Goal: Task Accomplishment & Management: Use online tool/utility

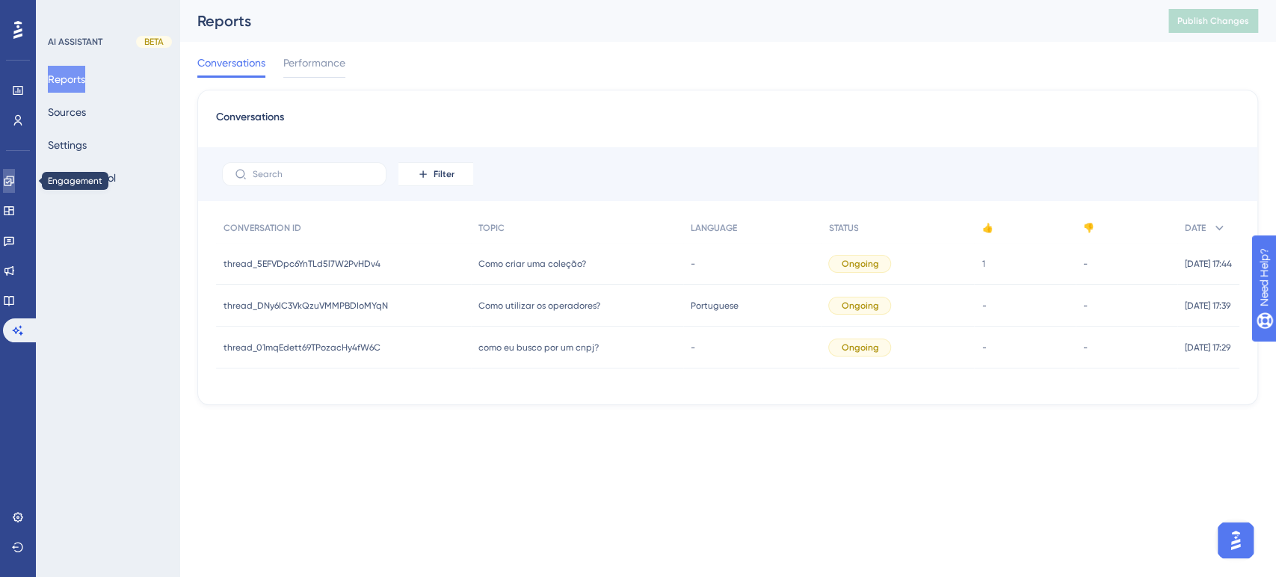
click at [13, 176] on icon at bounding box center [9, 181] width 10 height 10
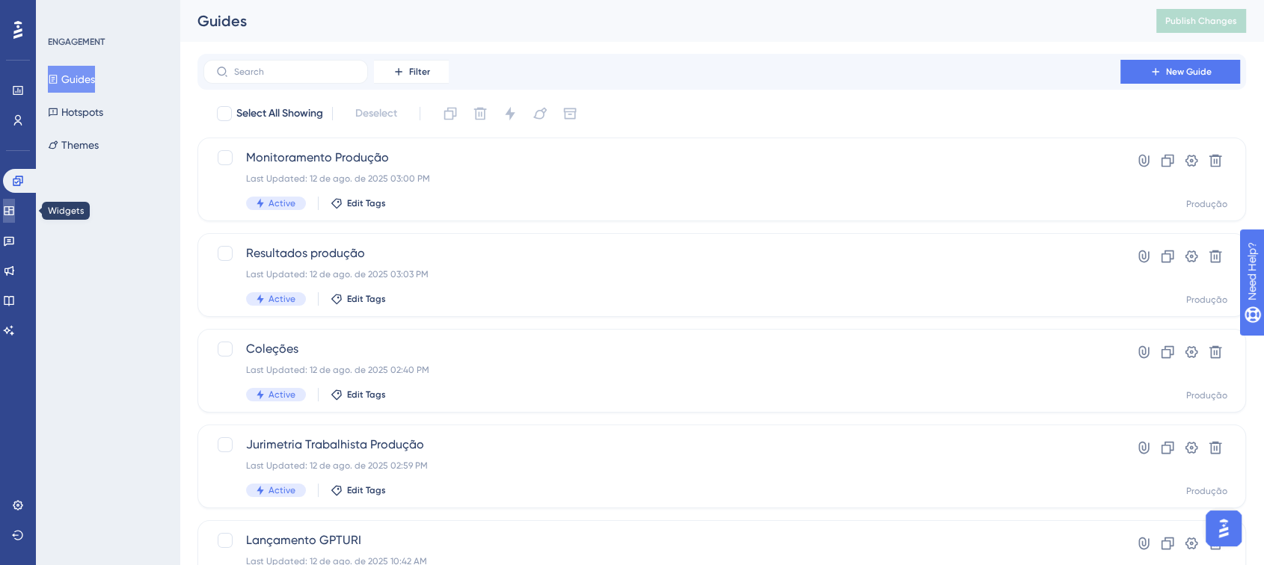
click at [13, 218] on link at bounding box center [9, 211] width 12 height 24
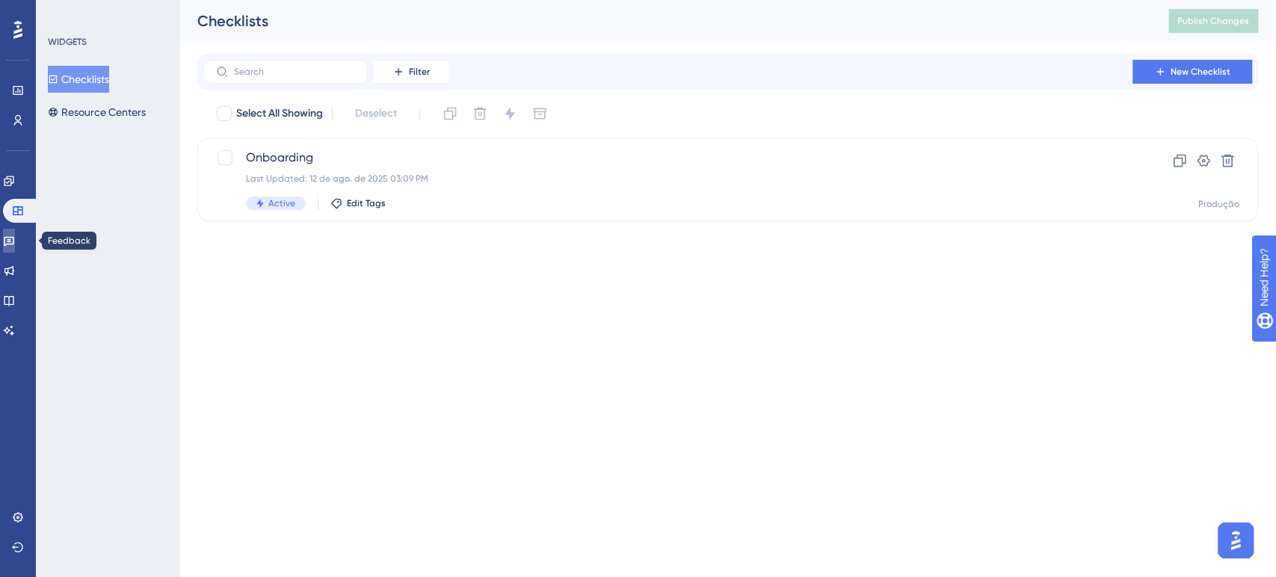
click at [15, 233] on link at bounding box center [9, 241] width 12 height 24
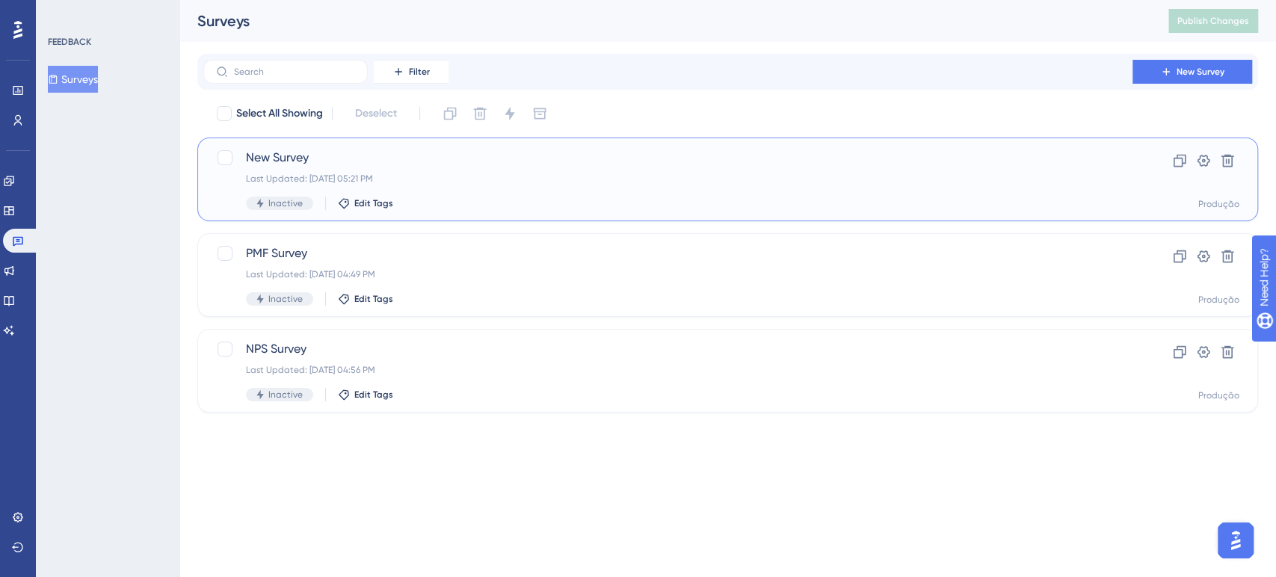
click at [303, 157] on span "New Survey" at bounding box center [668, 158] width 844 height 18
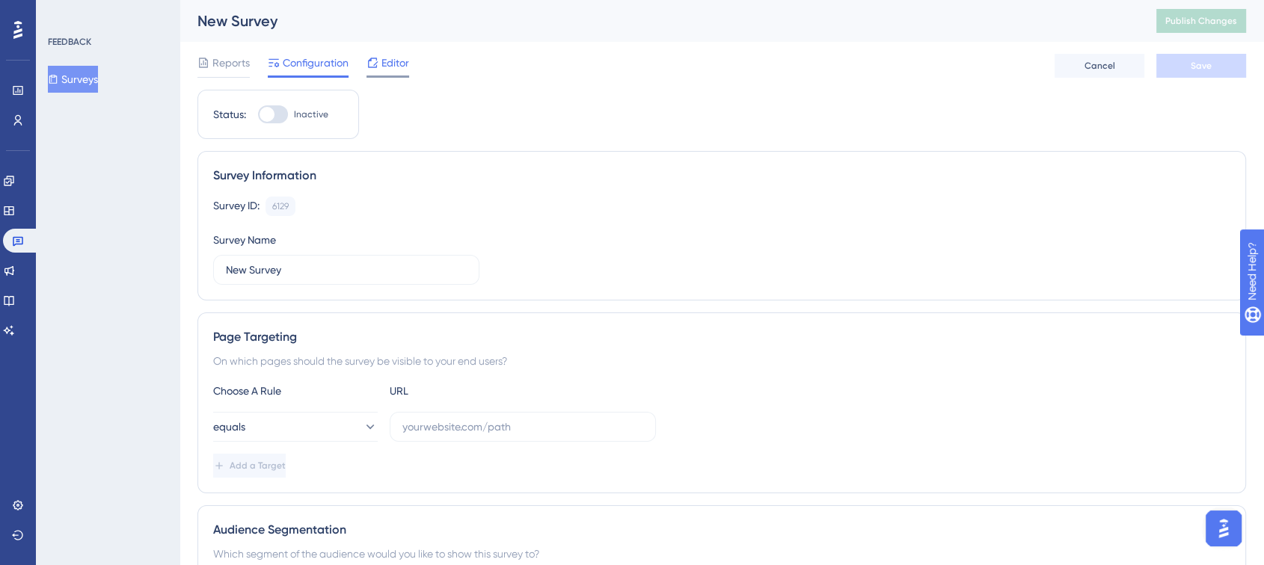
click at [396, 67] on span "Editor" at bounding box center [395, 63] width 28 height 18
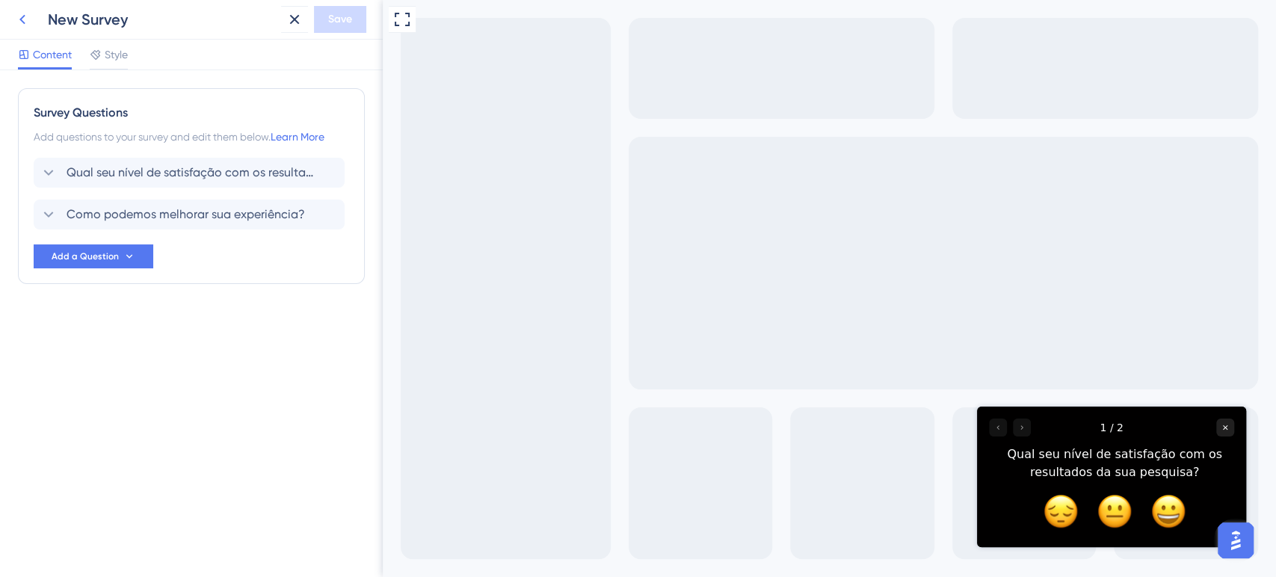
click at [23, 21] on icon at bounding box center [22, 19] width 18 height 18
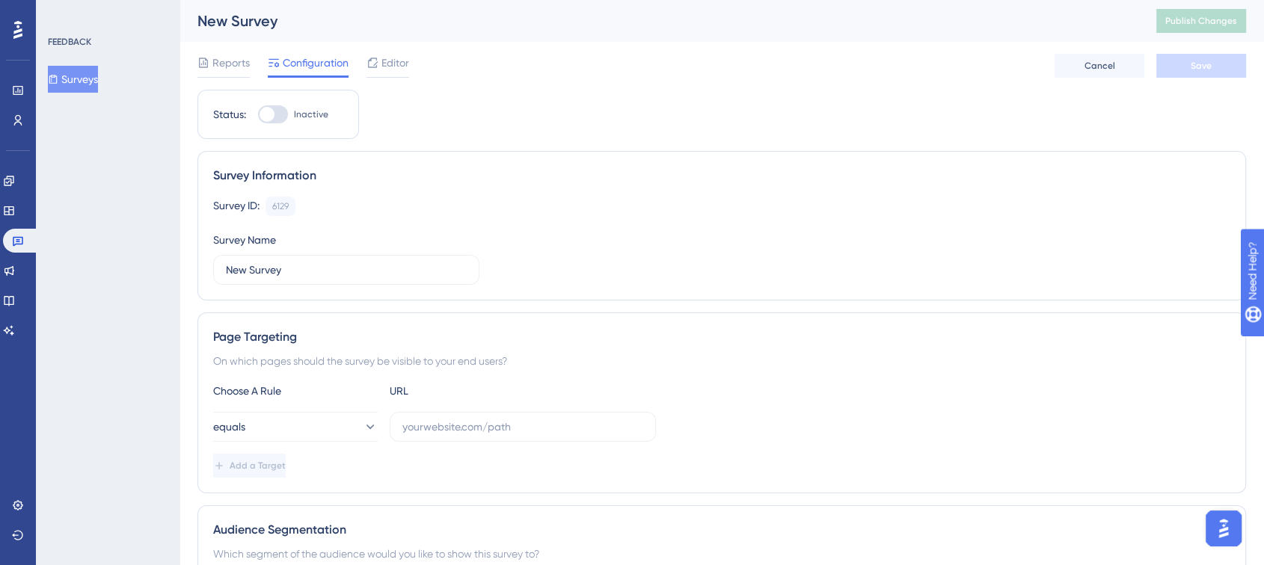
click at [72, 79] on button "Surveys" at bounding box center [73, 79] width 50 height 27
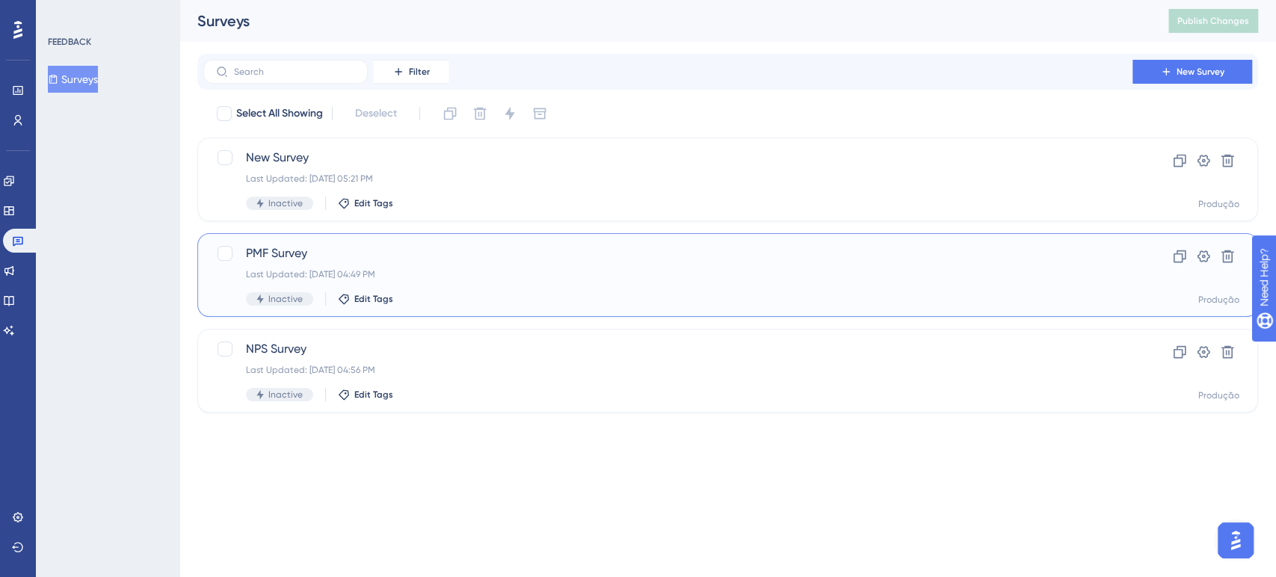
click at [378, 269] on div "Last Updated: [DATE] 04:49 PM" at bounding box center [668, 274] width 844 height 12
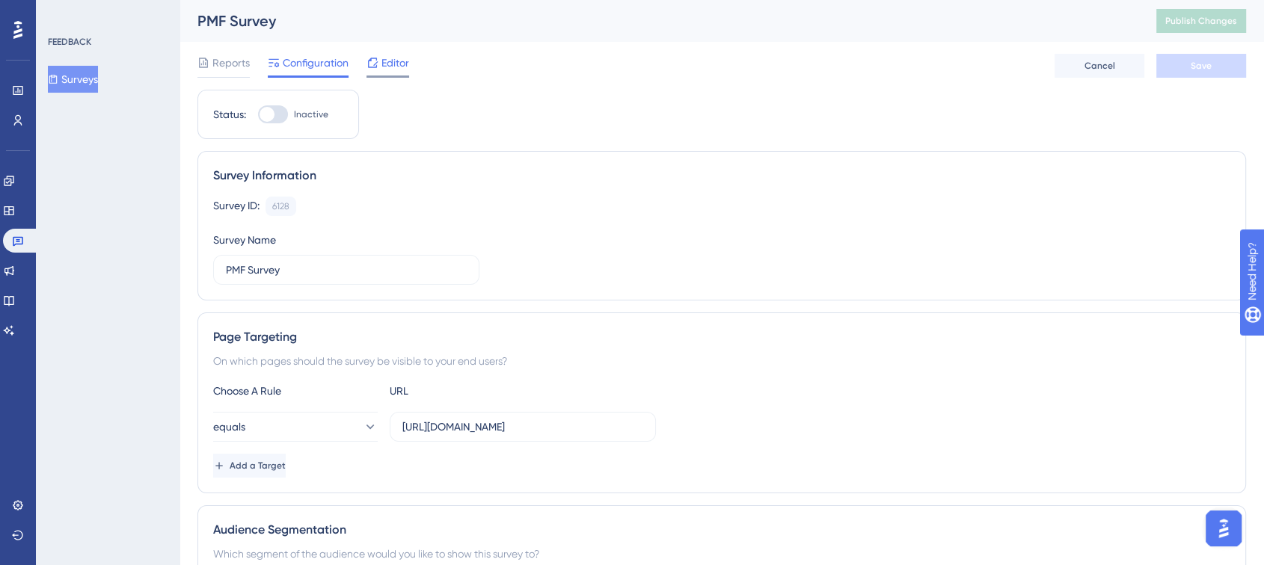
click at [377, 71] on div at bounding box center [372, 63] width 12 height 18
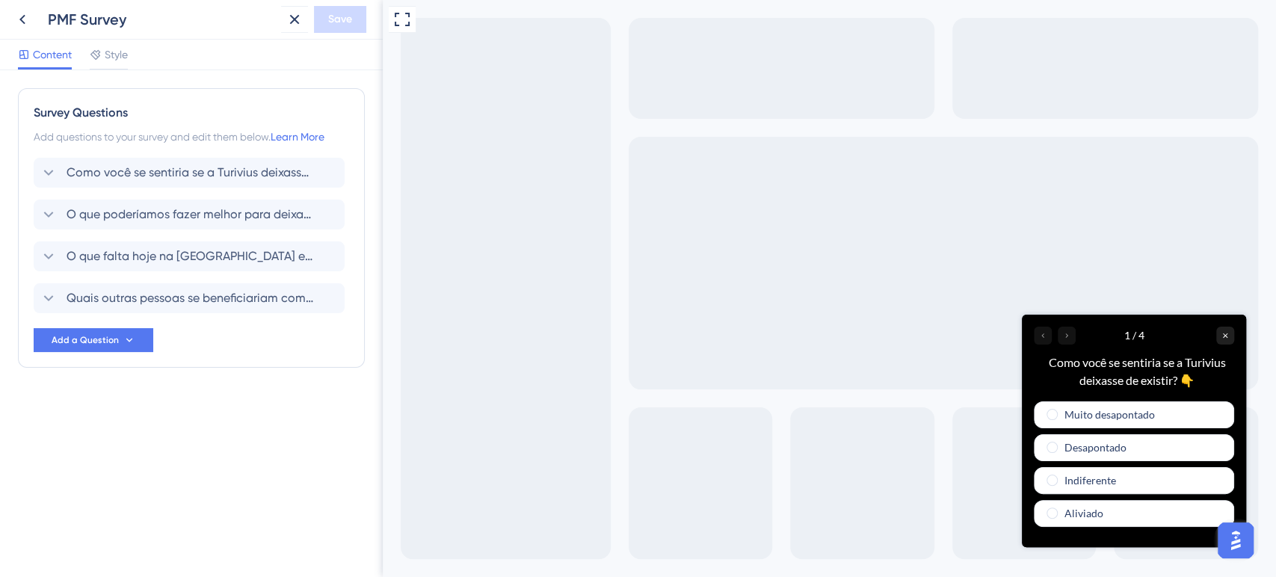
click at [1066, 334] on div at bounding box center [1055, 335] width 42 height 18
click at [1068, 336] on div at bounding box center [1055, 335] width 42 height 18
click at [1055, 413] on span "radio group" at bounding box center [1052, 413] width 11 height 11
click at [1062, 410] on input "radio group" at bounding box center [1062, 410] width 0 height 0
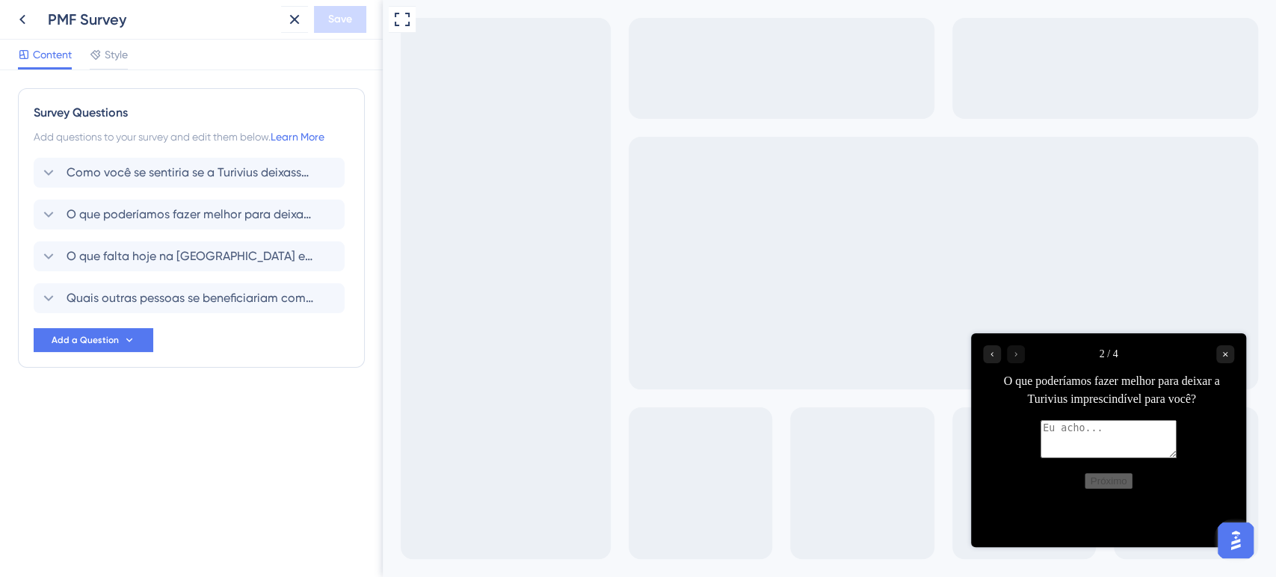
click at [1015, 357] on div at bounding box center [1004, 354] width 42 height 18
click at [1041, 441] on textarea at bounding box center [1109, 439] width 136 height 38
type textarea "a"
click at [1104, 489] on button "Próximo" at bounding box center [1109, 481] width 49 height 16
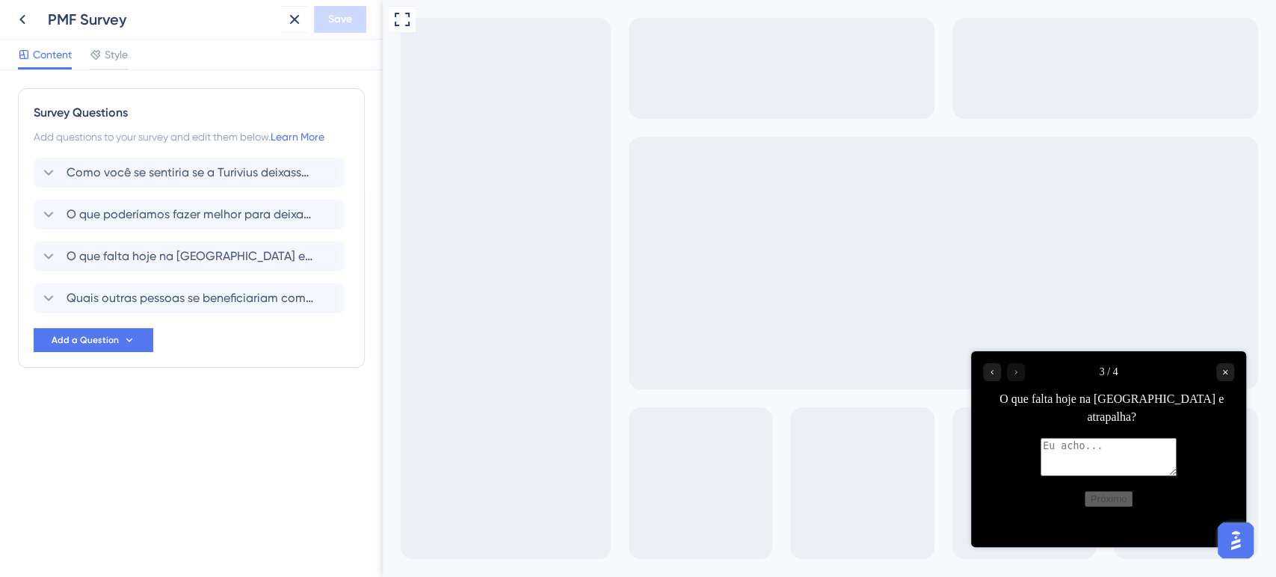
click at [1041, 438] on textarea at bounding box center [1109, 457] width 136 height 38
type textarea "a"
click at [1101, 507] on button "Próximo" at bounding box center [1109, 499] width 49 height 16
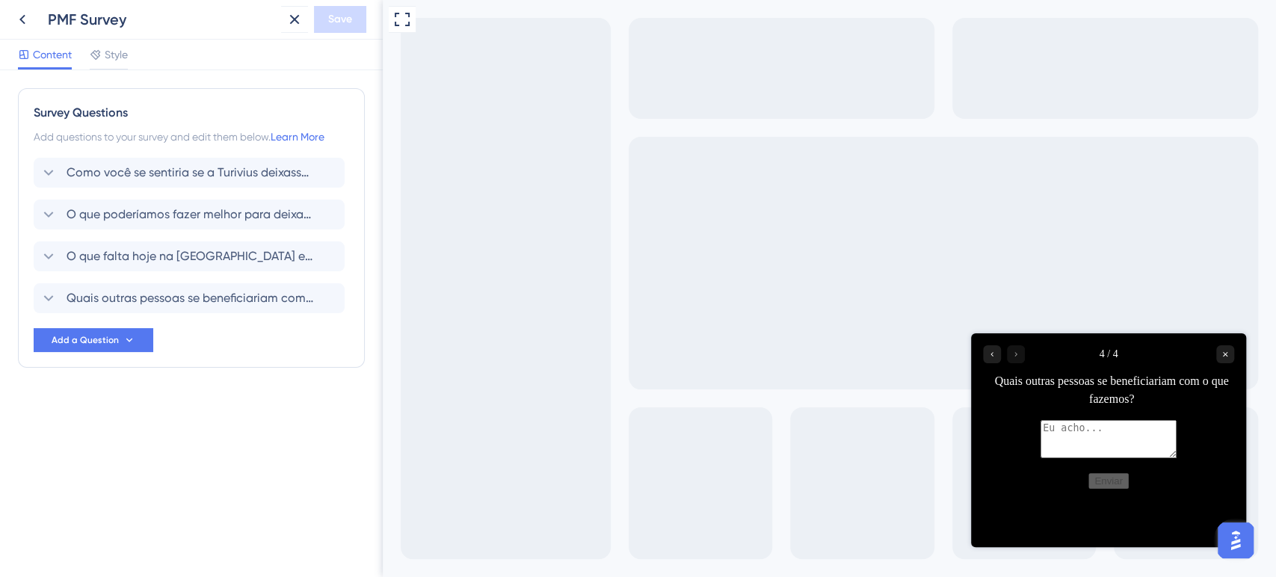
click at [1041, 437] on textarea at bounding box center [1109, 439] width 136 height 38
type textarea "a"
click at [1106, 489] on button "Enviar" at bounding box center [1109, 481] width 40 height 16
click at [1116, 489] on button "Enviar" at bounding box center [1109, 481] width 40 height 16
click at [30, 16] on icon at bounding box center [22, 19] width 18 height 18
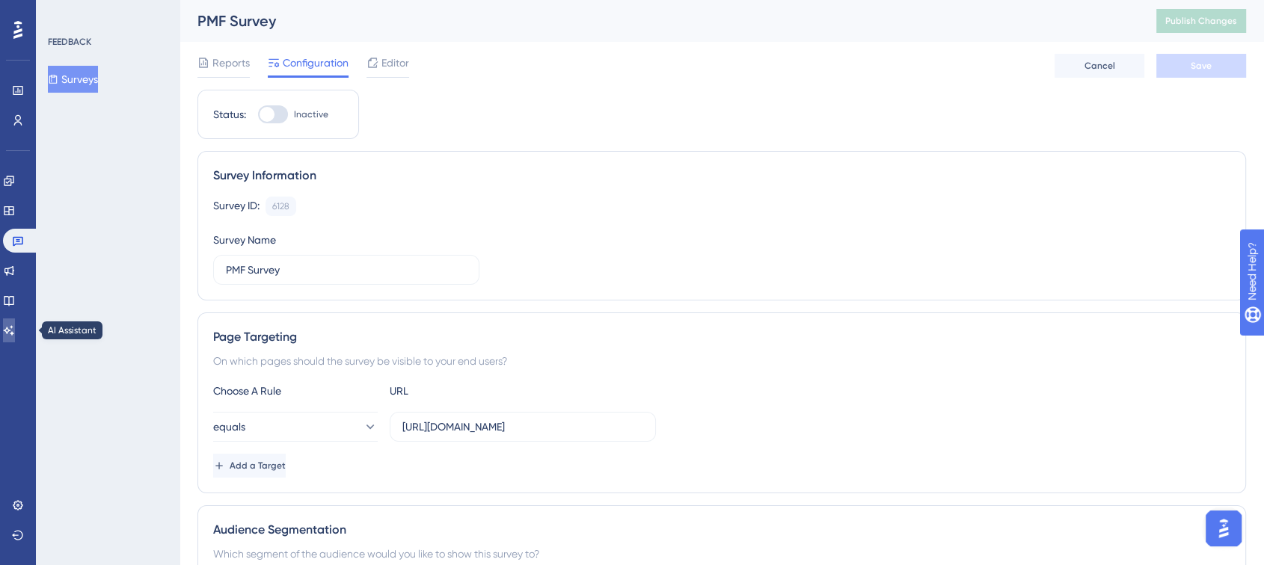
click at [11, 333] on link at bounding box center [9, 330] width 12 height 24
